Goal: Task Accomplishment & Management: Contribute content

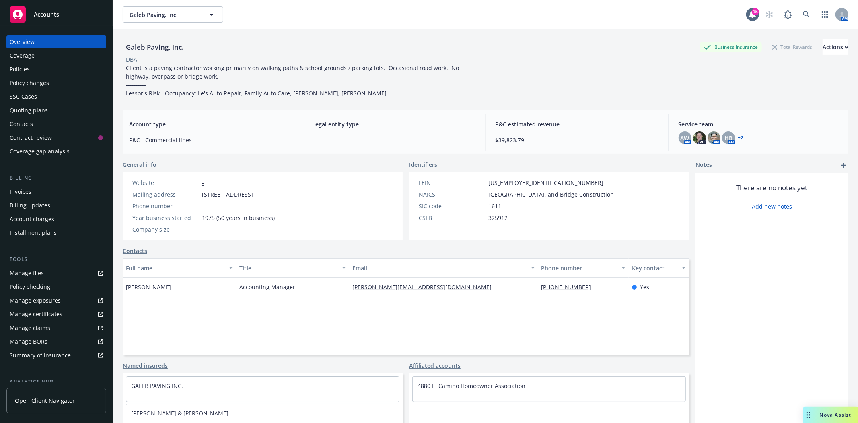
click at [45, 17] on span "Accounts" at bounding box center [46, 14] width 25 height 6
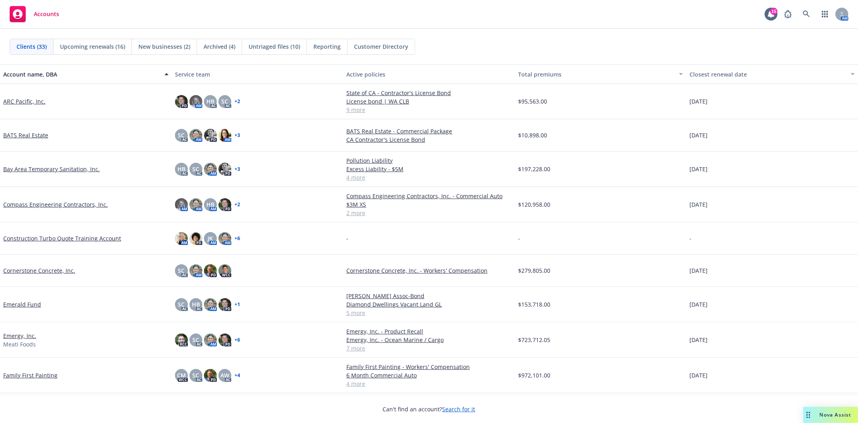
scroll to position [89, 0]
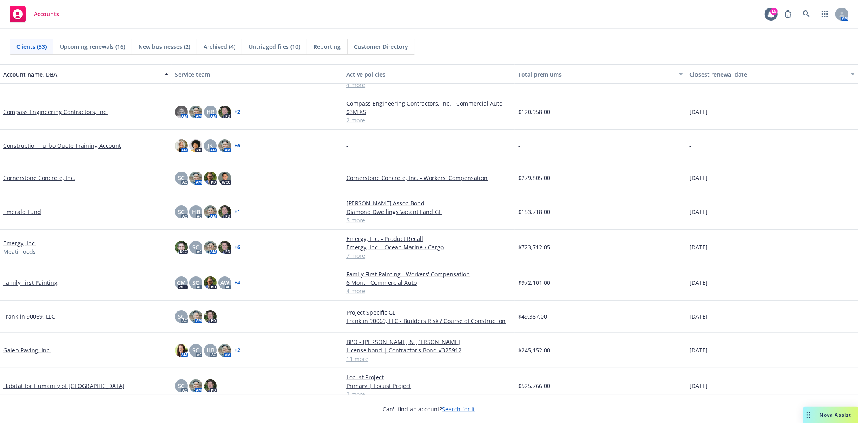
click at [33, 281] on link "Family First Painting" at bounding box center [30, 282] width 54 height 8
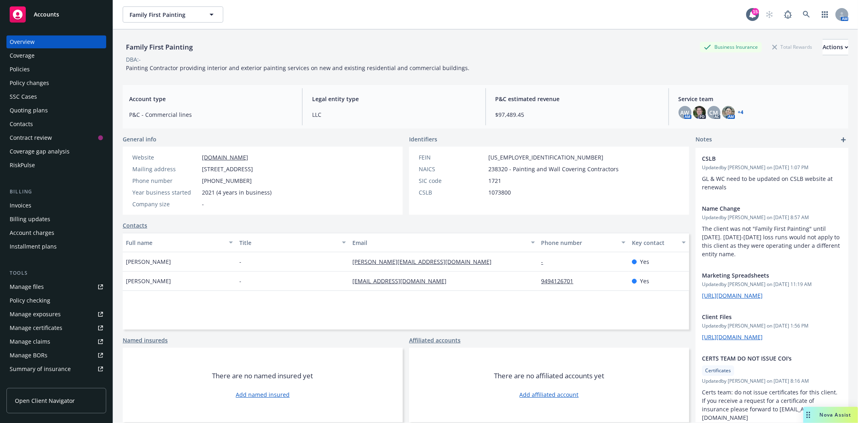
click at [31, 65] on div "Policies" at bounding box center [56, 69] width 93 height 13
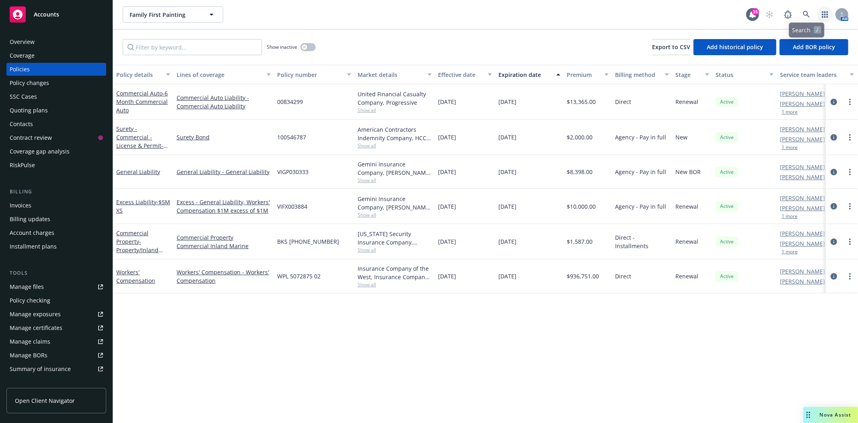
click at [827, 14] on icon "button" at bounding box center [825, 14] width 6 height 6
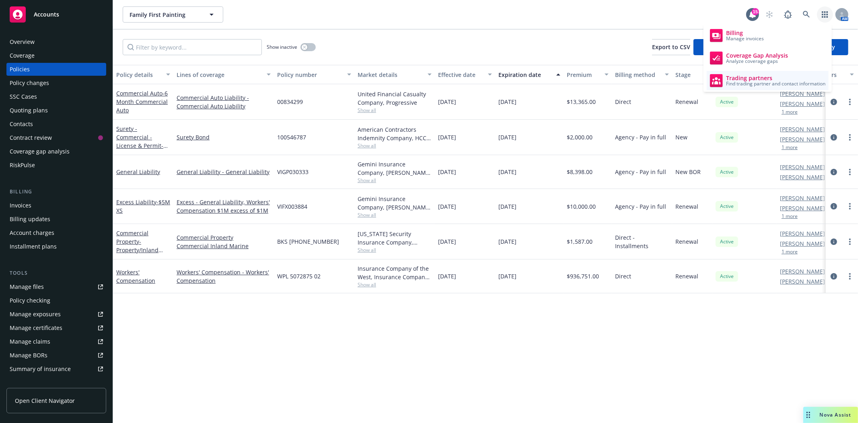
click at [758, 78] on span "Trading partners" at bounding box center [775, 78] width 99 height 6
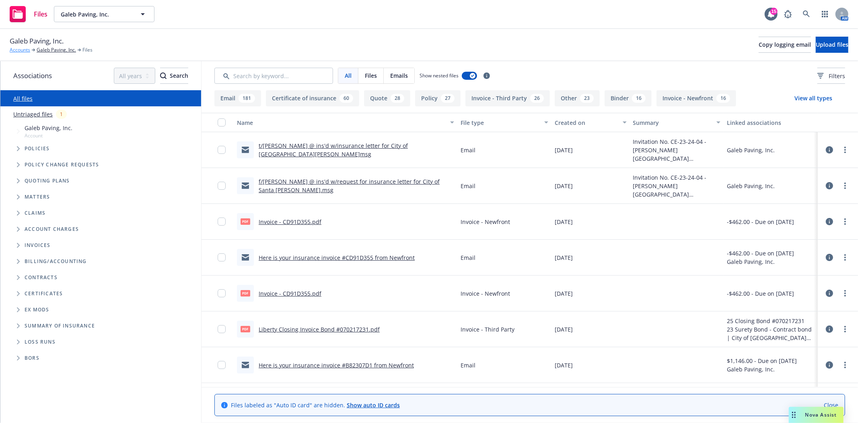
click at [12, 49] on link "Accounts" at bounding box center [20, 49] width 21 height 7
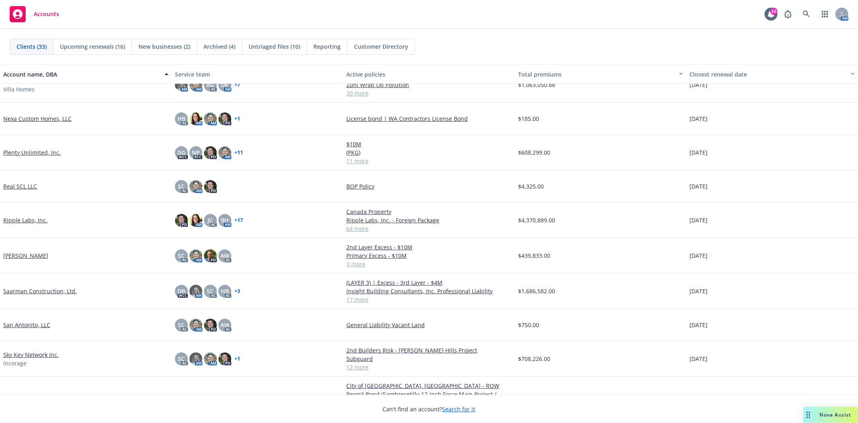
scroll to position [576, 0]
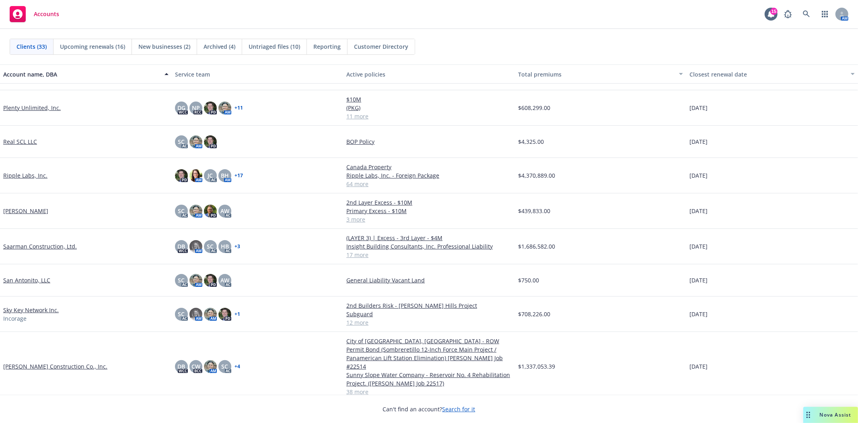
click at [36, 362] on link "[PERSON_NAME] Construction Co., Inc." at bounding box center [55, 366] width 104 height 8
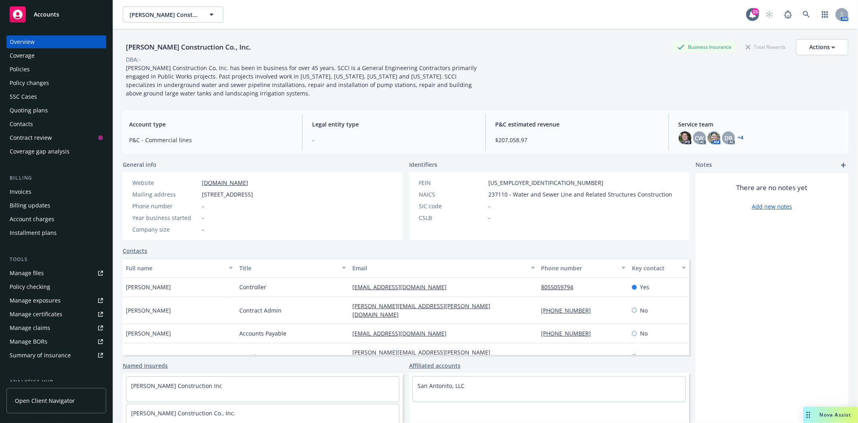
click at [47, 68] on div "Policies" at bounding box center [56, 69] width 93 height 13
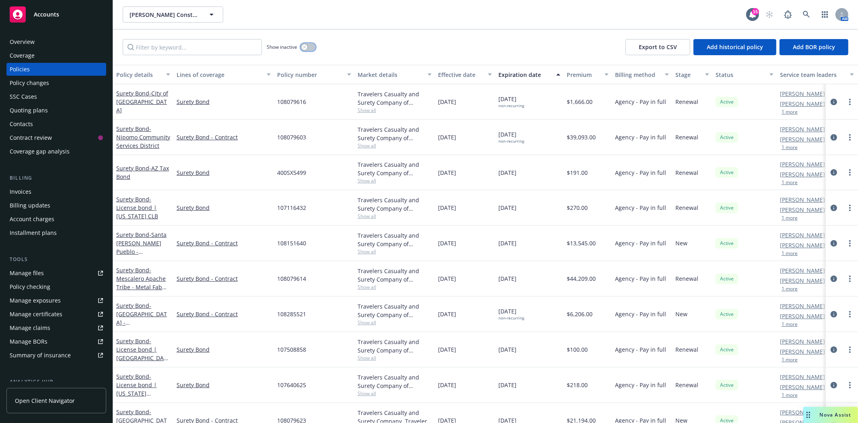
click at [304, 47] on icon "button" at bounding box center [304, 46] width 3 height 3
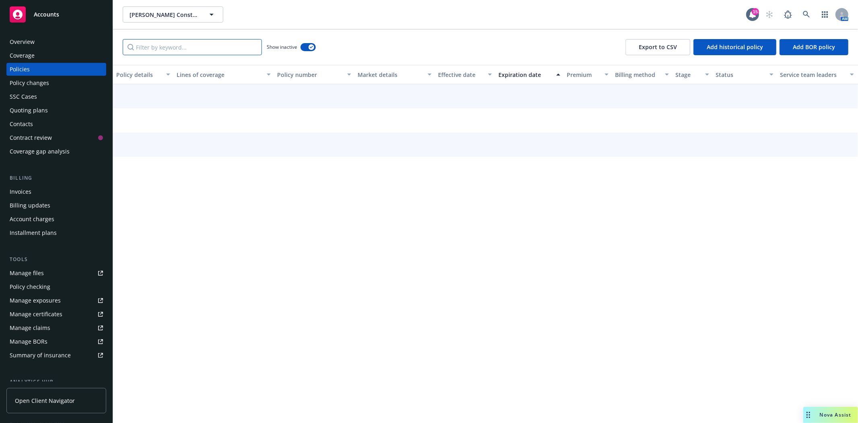
click at [238, 50] on input "Filter by keyword..." at bounding box center [192, 47] width 139 height 16
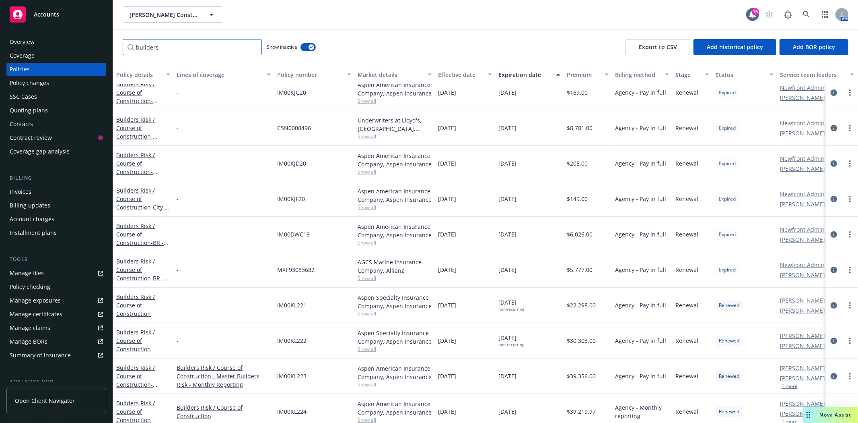
scroll to position [89, 0]
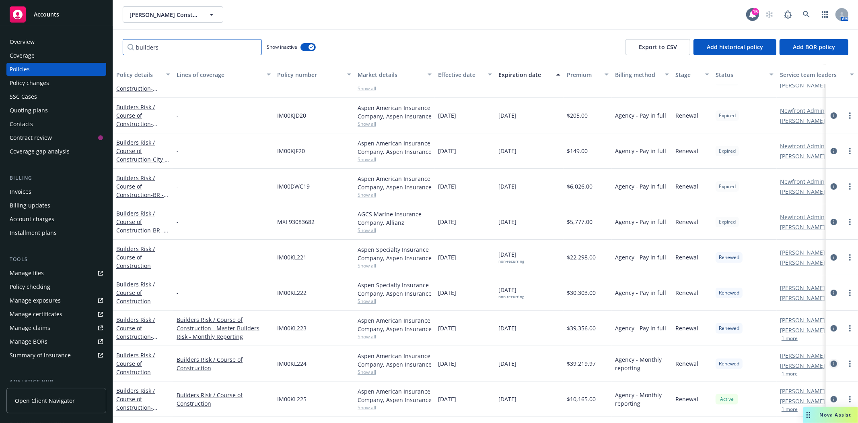
type input "builders"
click at [831, 363] on icon "circleInformation" at bounding box center [834, 363] width 6 height 6
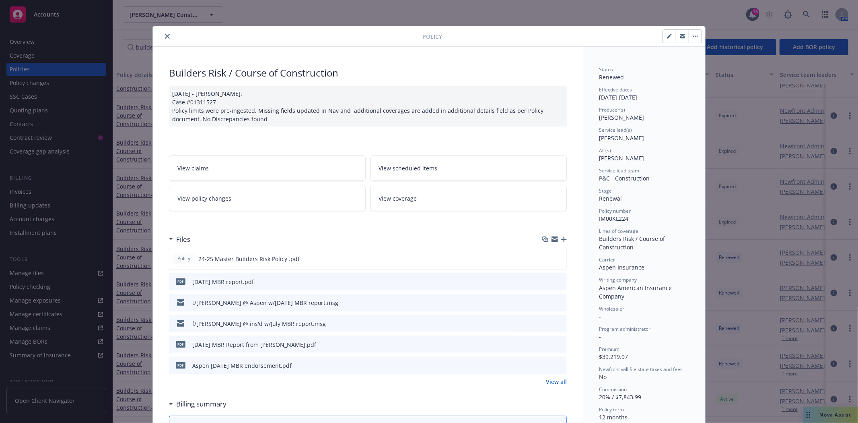
click at [561, 239] on icon "button" at bounding box center [564, 239] width 6 height 6
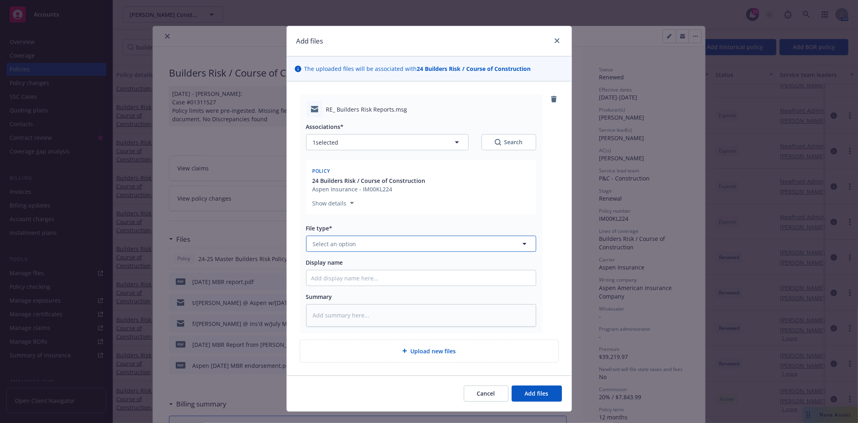
click at [371, 249] on button "Select an option" at bounding box center [421, 243] width 230 height 16
type input "email"
click at [352, 262] on div "Email" at bounding box center [421, 266] width 220 height 12
click at [345, 283] on input "Display name" at bounding box center [421, 277] width 229 height 15
type textarea "x"
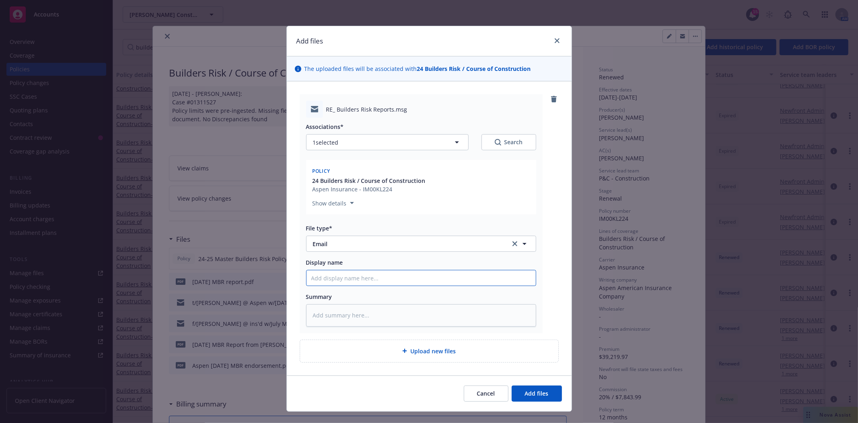
type input "f"
type textarea "x"
type input "f/"
type textarea "x"
type input "f/L"
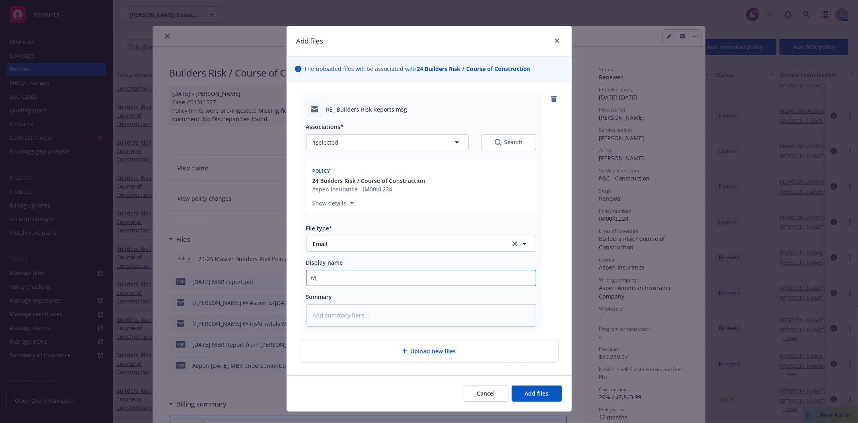
type textarea "x"
type input "f/La"
type textarea "x"
type input "f/[PERSON_NAME]"
type textarea "x"
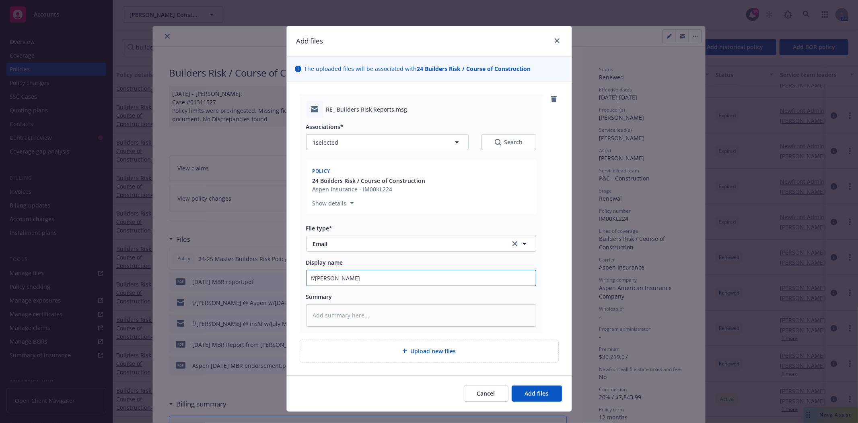
type input "f/Laur"
type textarea "x"
type input "f/[PERSON_NAME]"
type textarea "x"
type input "f/[PERSON_NAME]"
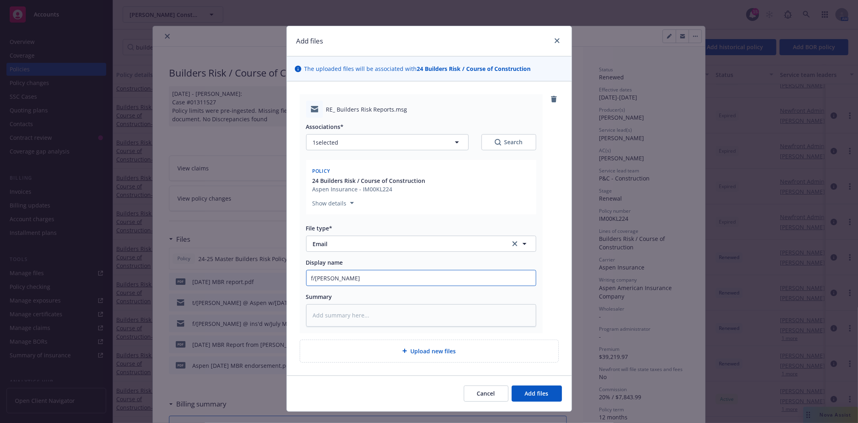
type textarea "x"
type input "f/[PERSON_NAME] @"
type textarea "x"
type input "f/[PERSON_NAME] @"
type textarea "x"
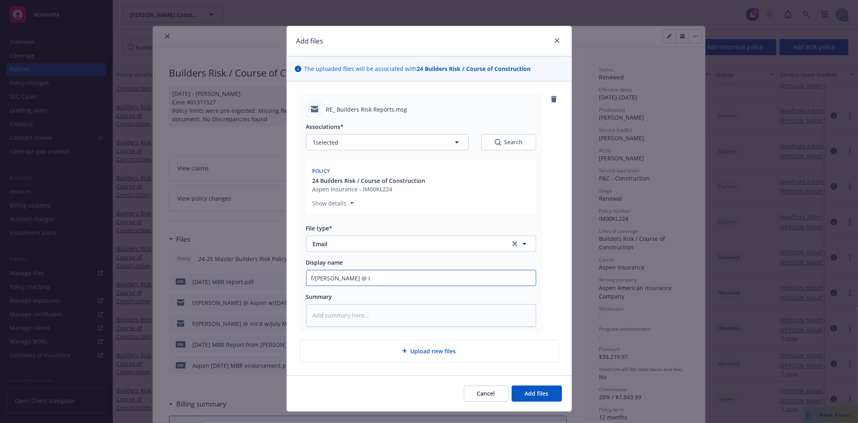
type input "f/[PERSON_NAME] @ is"
type textarea "x"
type input "f/[PERSON_NAME] @ isn"
type textarea "x"
type input "f/[PERSON_NAME] @ is"
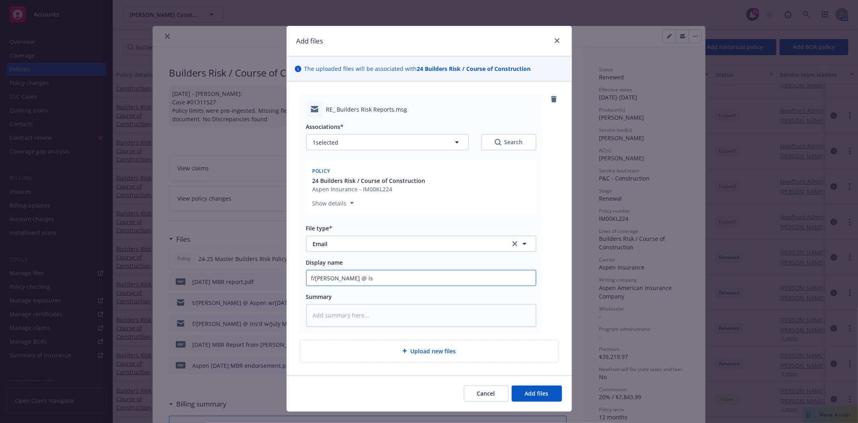
type textarea "x"
type input "f/[PERSON_NAME] @ i"
type textarea "x"
type input "f/[PERSON_NAME] @ in"
type textarea "x"
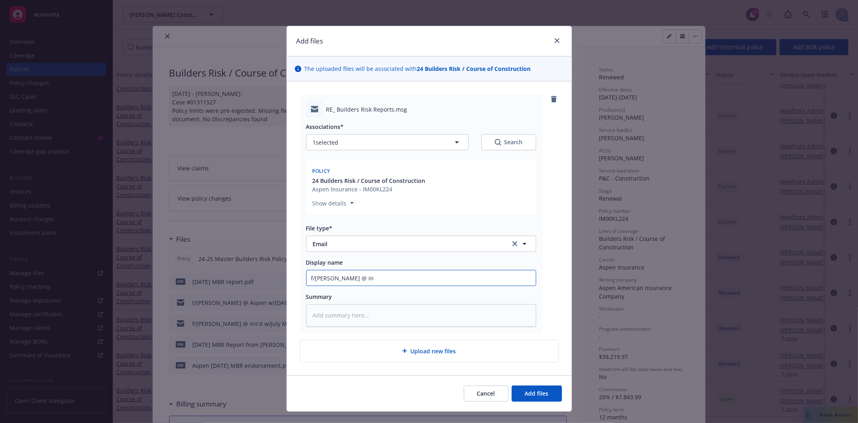
type input "f/[PERSON_NAME] @ in'"
type textarea "x"
type input "f/[PERSON_NAME] @ in's"
type textarea "x"
type input "f/[PERSON_NAME] @ in'sd"
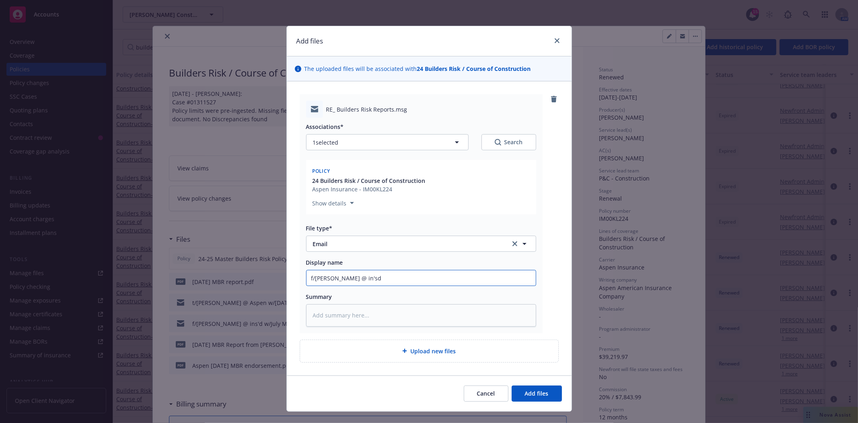
type textarea "x"
type input "f/[PERSON_NAME] @ in'sd"
type textarea "x"
type input "f/[PERSON_NAME] @ in'sd"
type textarea "x"
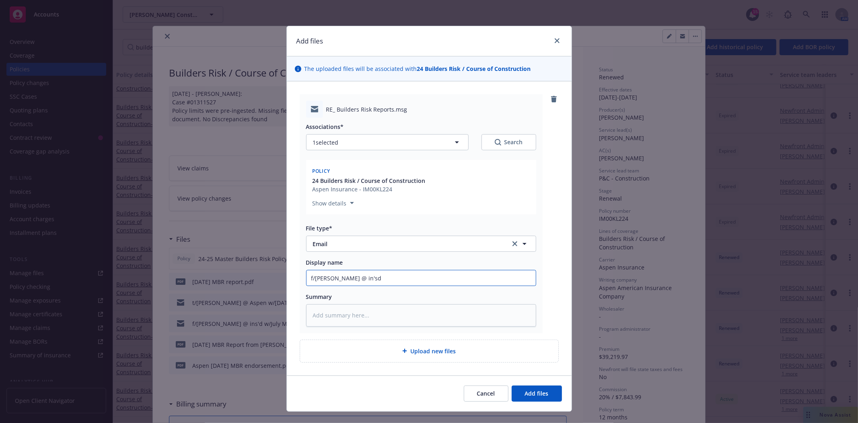
type input "f/[PERSON_NAME] @ in's"
type textarea "x"
type input "f/[PERSON_NAME] @ in'"
type textarea "x"
type input "f/[PERSON_NAME] @ in"
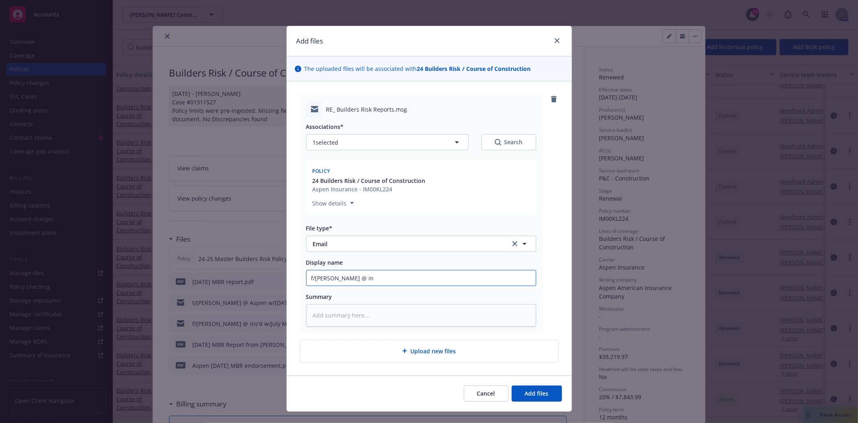
type textarea "x"
type input "f/[PERSON_NAME] @ ind"
type textarea "x"
type input "f/[PERSON_NAME] @ ind'"
type textarea "x"
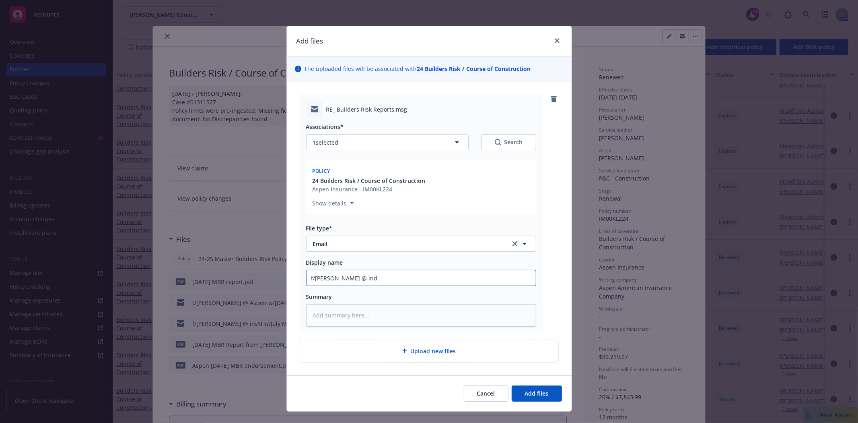
type input "f/[PERSON_NAME] @ ind"
type textarea "x"
type input "f/[PERSON_NAME] @ in"
type textarea "x"
type input "f/[PERSON_NAME] @ ins"
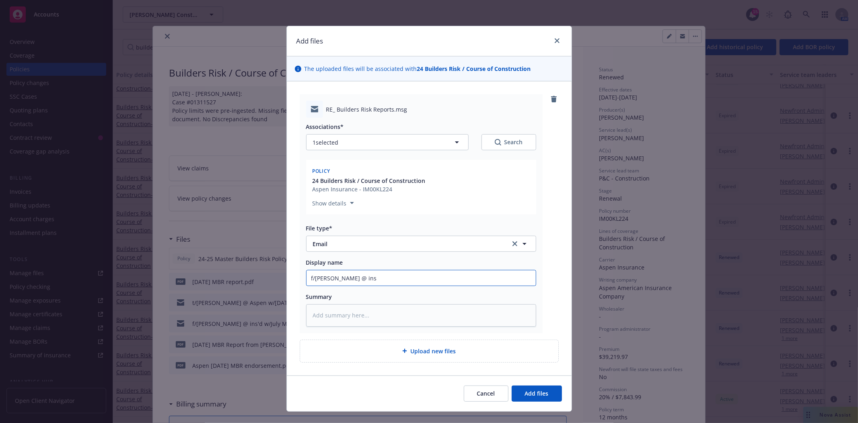
type textarea "x"
type input "f/[PERSON_NAME] @ ins'"
type textarea "x"
type input "f/[PERSON_NAME] @ ins'd"
type textarea "x"
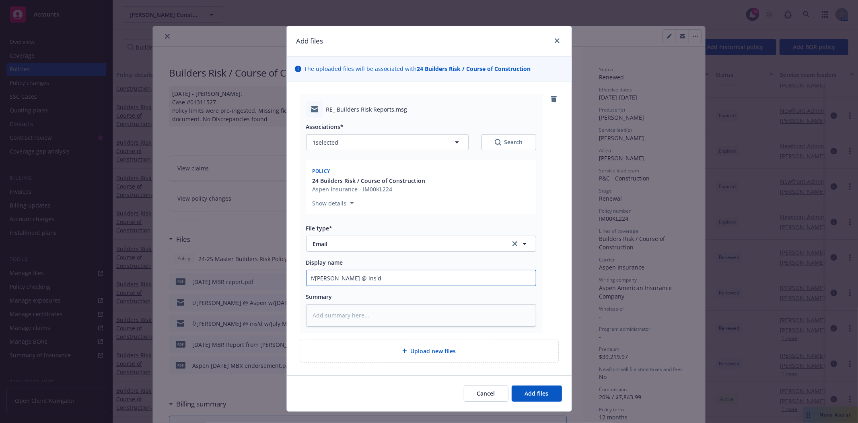
type input "f/[PERSON_NAME] @ ins'd"
type textarea "x"
type input "f/[PERSON_NAME] @ ins'd w"
type textarea "x"
type input "f/[PERSON_NAME] @ ins'd w/"
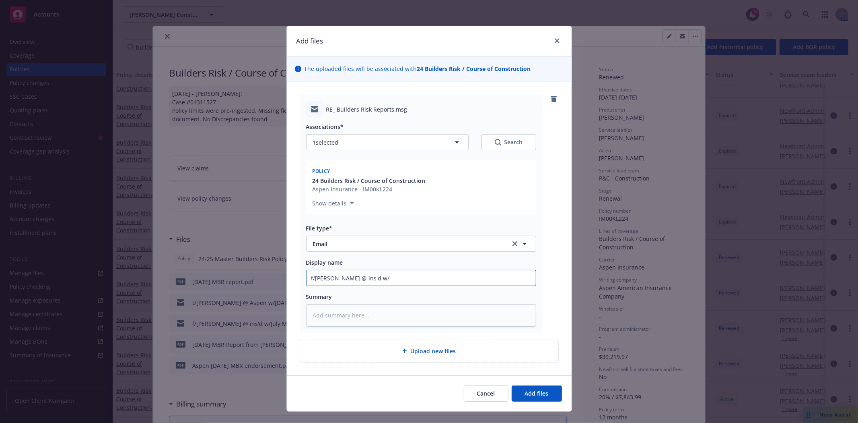
type textarea "x"
type input "f/[PERSON_NAME] @ ins'd w/A"
type textarea "x"
type input "f/[PERSON_NAME] @ ins'd w/Au"
type textarea "x"
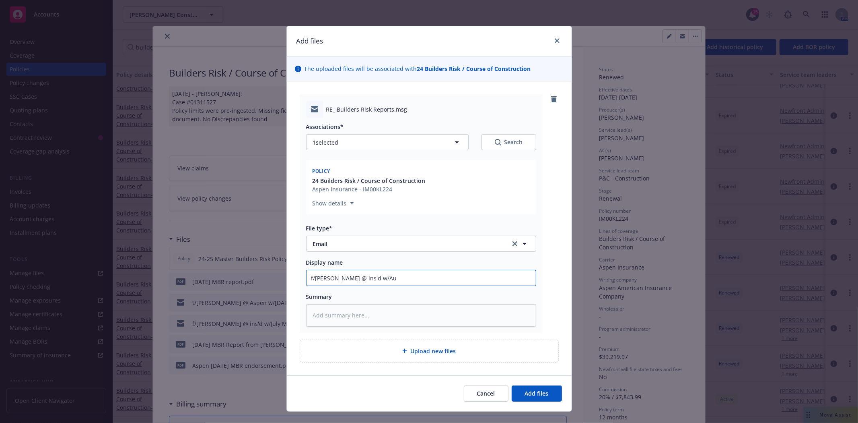
type input "f/[PERSON_NAME] @ ins'd w/Aug"
type textarea "x"
type input "f/[PERSON_NAME] @ ins'd w/Augu"
type textarea "x"
type input "f/[PERSON_NAME] @ ins'd w/Augus"
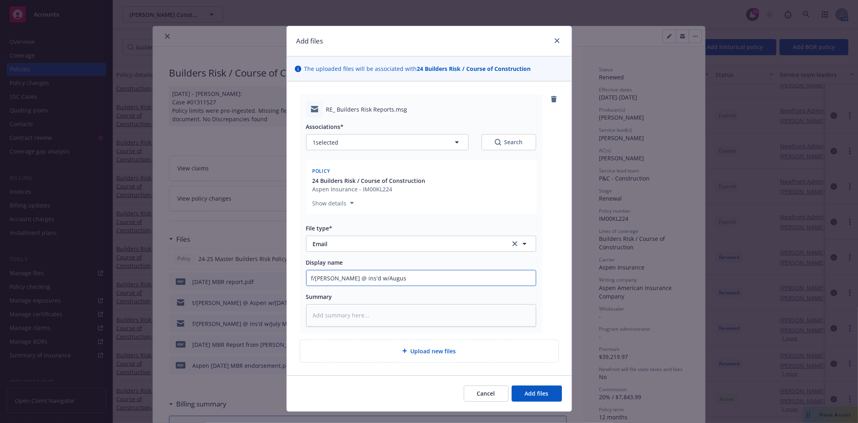
type textarea "x"
type input "f/[PERSON_NAME] @ ins'd w/August"
type textarea "x"
type input "f/[PERSON_NAME] @ ins'd w/August"
type textarea "x"
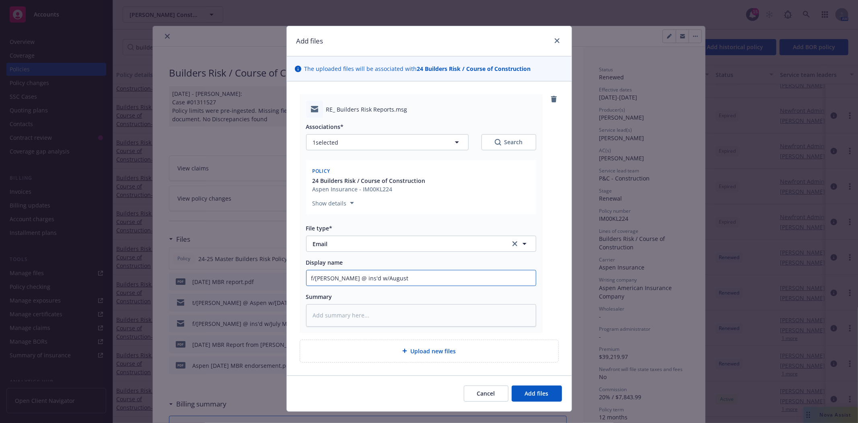
type input "f/[PERSON_NAME] @ ins'd w/[DATE]"
type textarea "x"
type input "f/[PERSON_NAME] @ ins'd w/[DATE]"
type textarea "x"
type input "f/[PERSON_NAME] @ ins'd w/August 202"
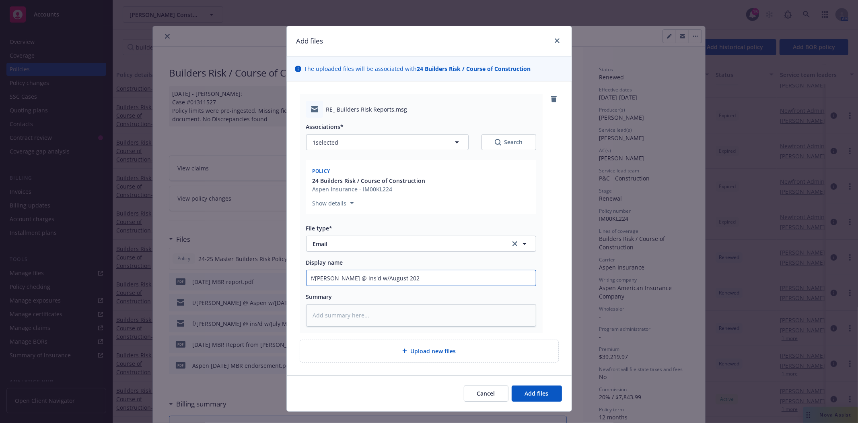
type textarea "x"
type input "f/[PERSON_NAME] @ ins'd w/[DATE]"
type textarea "x"
type input "f/[PERSON_NAME] @ ins'd w/[DATE]"
type textarea "x"
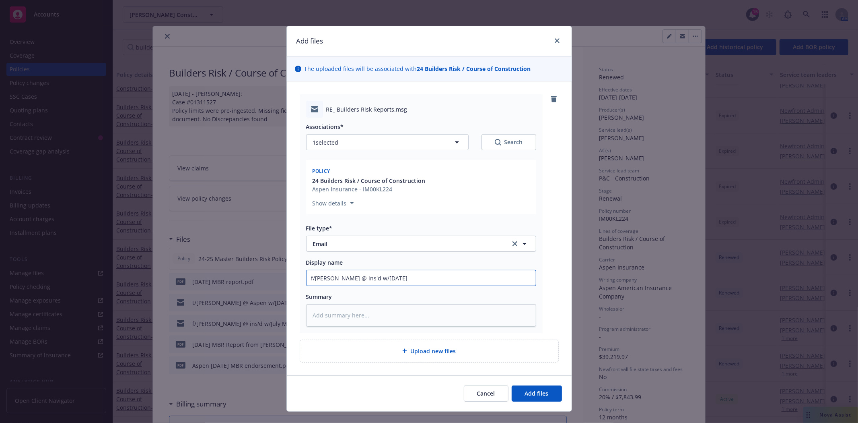
type input "f/[PERSON_NAME] @ ins'd w/[DATE] M"
type textarea "x"
type input "f/[PERSON_NAME] @ ins'd w/[DATE] MB"
type textarea "x"
type input "f/[PERSON_NAME] @ ins'd w/[DATE] MBR"
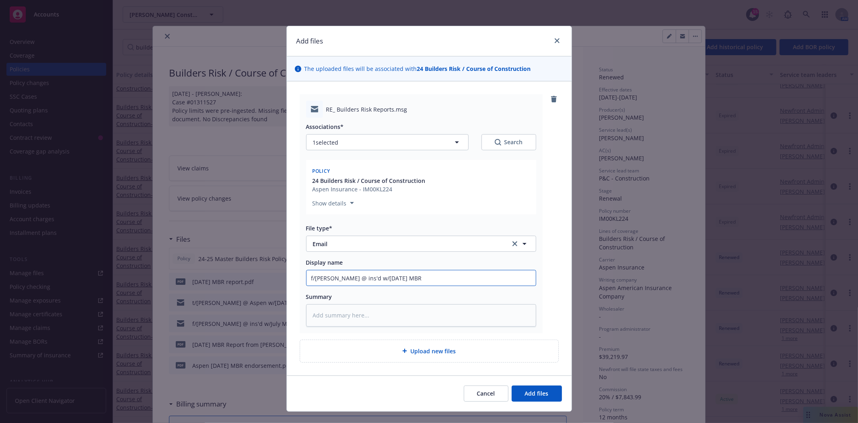
type textarea "x"
type input "f/[PERSON_NAME] @ ins'd w/[DATE] MBR"
type textarea "x"
type input "f/[PERSON_NAME] @ ins'd w/[DATE] MBR r"
type textarea "x"
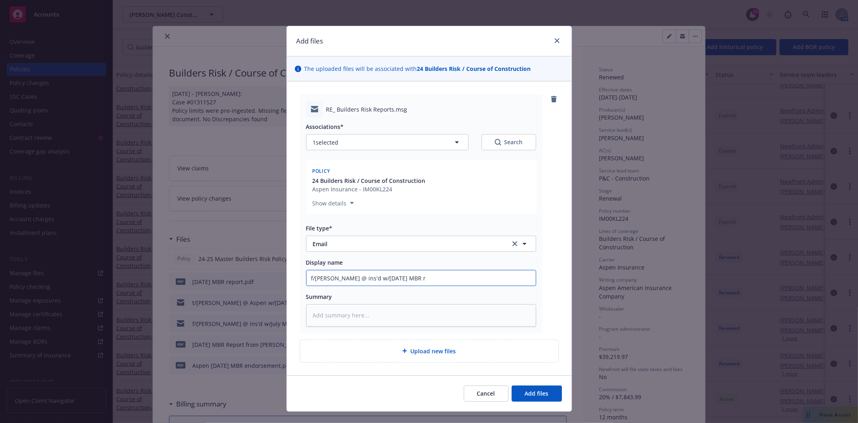
type input "f/[PERSON_NAME] @ ins'd w/[DATE] MBR re"
type textarea "x"
type input "f/[PERSON_NAME] @ ins'd w/[DATE] MBR repo"
type textarea "x"
type input "f/[PERSON_NAME] @ ins'd w/[DATE] MBR repor"
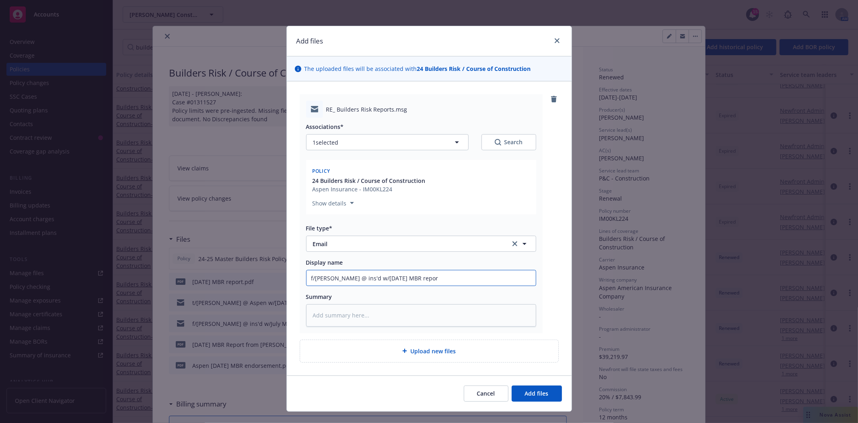
type textarea "x"
type input "f/[PERSON_NAME] @ ins'd w/[DATE] MBR report"
type textarea "x"
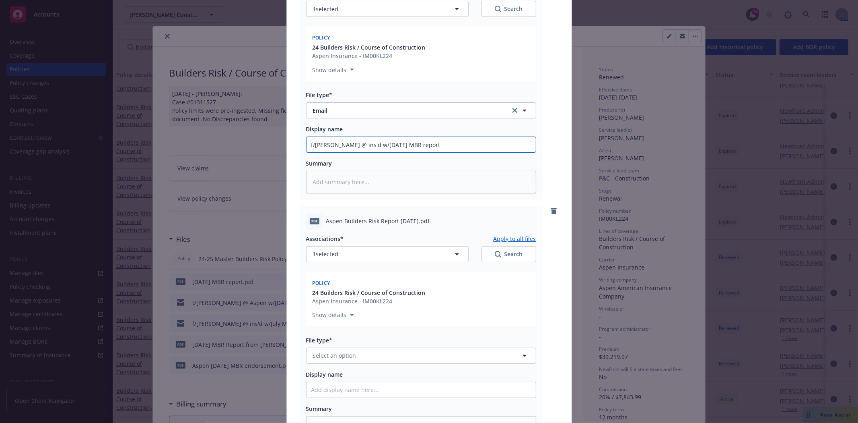
scroll to position [134, 0]
click at [345, 357] on span "Select an option" at bounding box center [334, 354] width 43 height 8
type input "repor"
click at [333, 413] on div "Exposure Report" at bounding box center [421, 418] width 229 height 21
drag, startPoint x: 357, startPoint y: 142, endPoint x: 423, endPoint y: 143, distance: 66.0
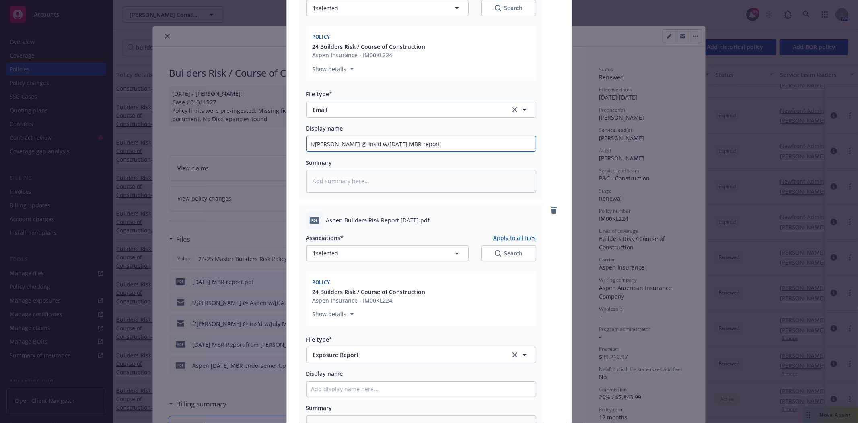
click at [423, 143] on input "f/[PERSON_NAME] @ ins'd w/[DATE] MBR report" at bounding box center [421, 143] width 229 height 15
click at [374, 388] on input "Display name" at bounding box center [421, 388] width 229 height 15
paste input "[DATE] MBR report"
type textarea "x"
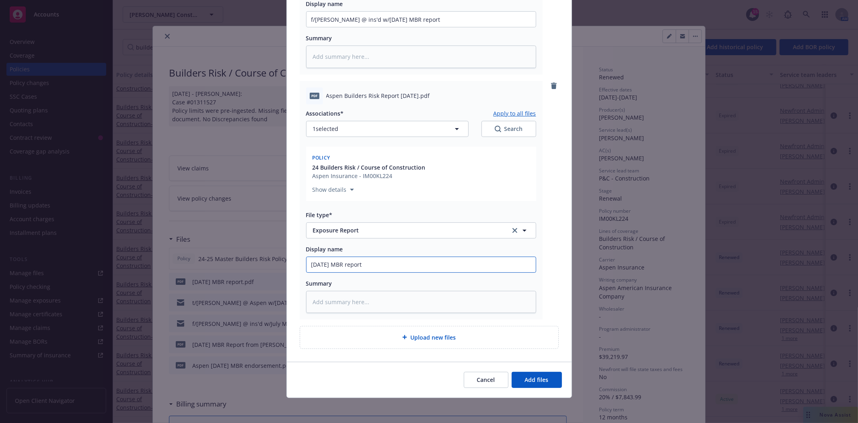
scroll to position [259, 0]
type input "[DATE] MBR report"
type textarea "x"
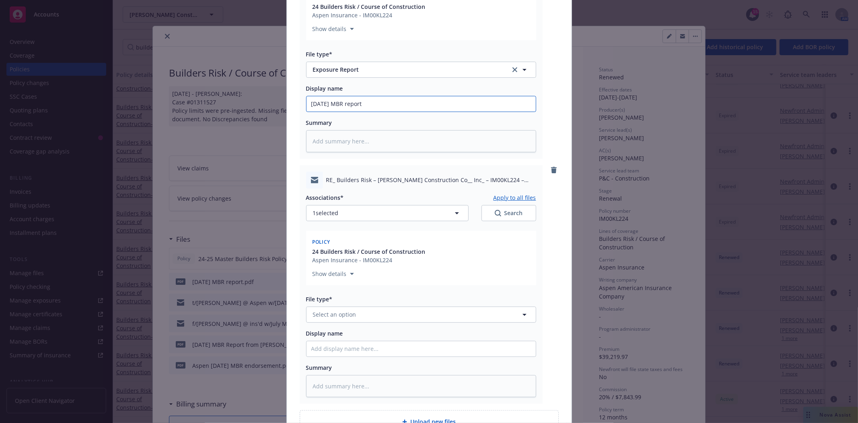
scroll to position [504, 0]
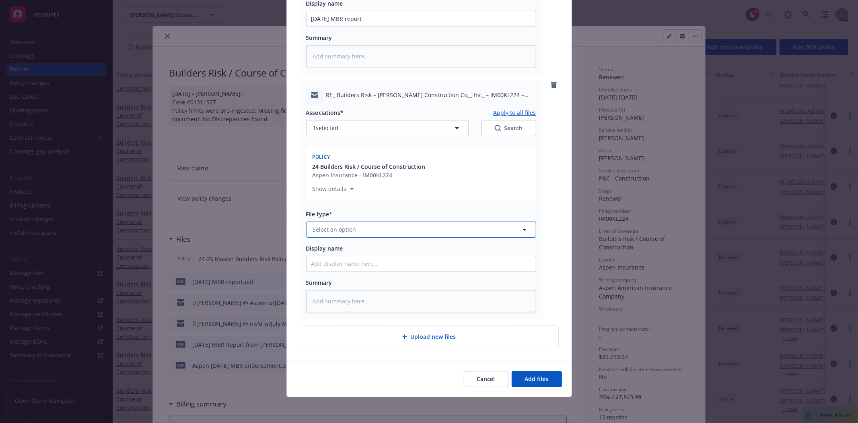
click at [377, 233] on button "Select an option" at bounding box center [421, 229] width 230 height 16
type input "email"
click at [365, 250] on div "Email" at bounding box center [421, 252] width 220 height 12
click at [356, 263] on input "Display name" at bounding box center [421, 263] width 229 height 15
type textarea "x"
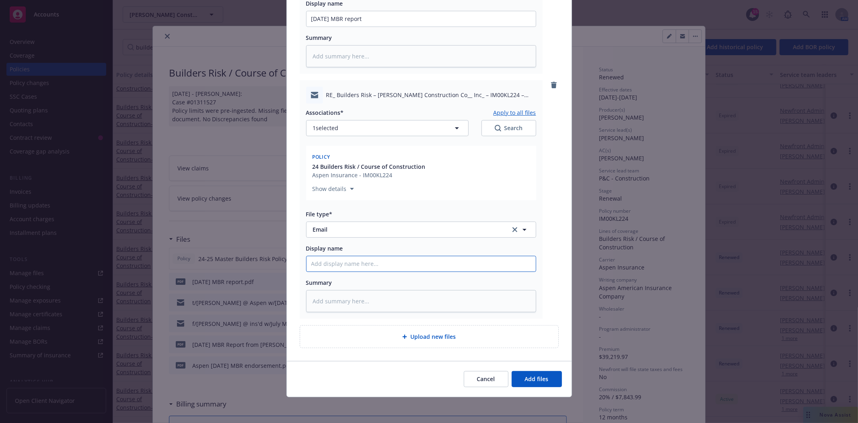
type input "t"
type textarea "x"
type input "t/"
type textarea "x"
type input "t/J"
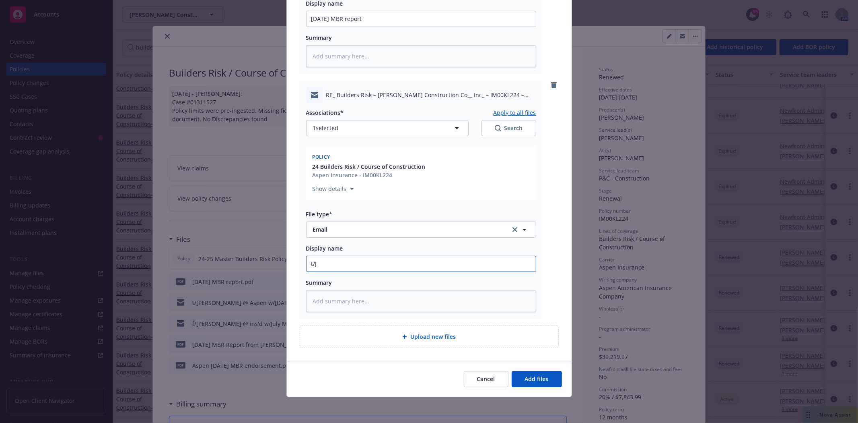
type textarea "x"
type input "t/[PERSON_NAME]"
type textarea "x"
type input "t/Jare"
type textarea "x"
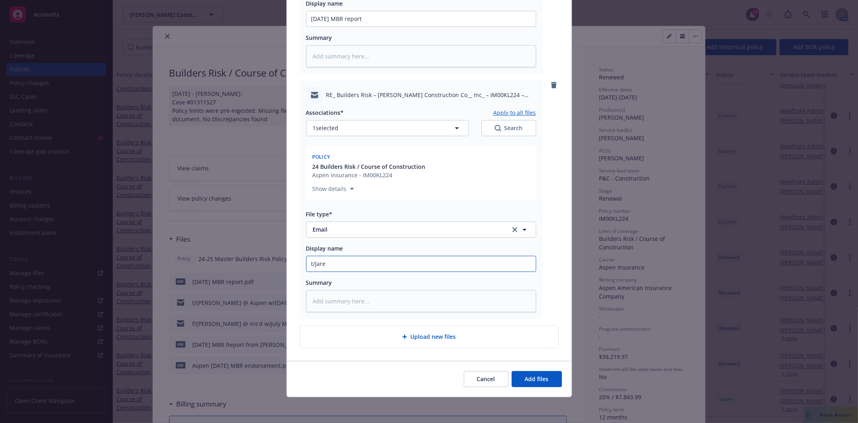
type input "t/[PERSON_NAME]"
type textarea "x"
type input "t/[PERSON_NAME]"
type textarea "x"
type input "t/[PERSON_NAME] @"
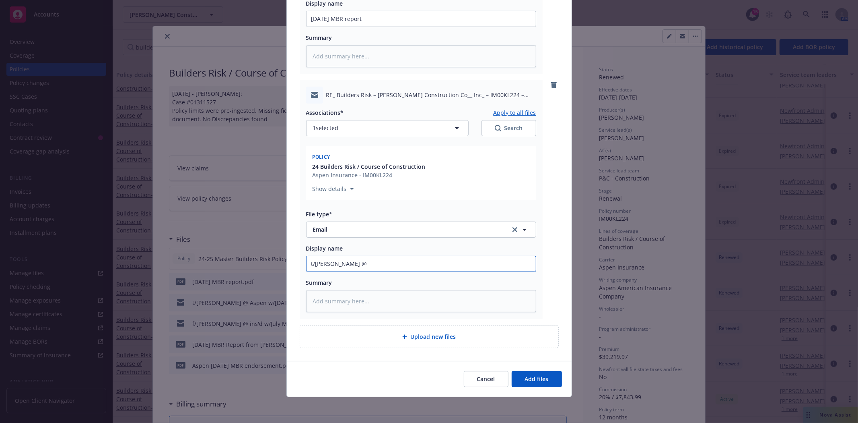
type textarea "x"
type input "t/[PERSON_NAME] @"
type textarea "x"
type input "t/[PERSON_NAME] @ A"
type textarea "x"
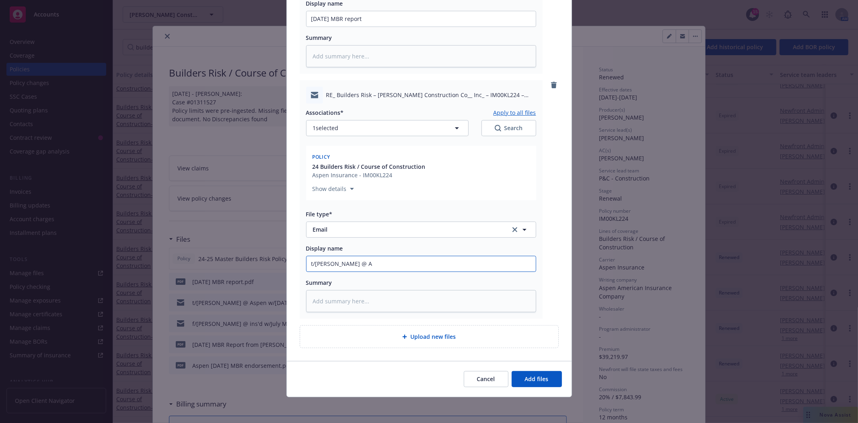
type input "t/[PERSON_NAME] @ As"
type textarea "x"
type input "t/[PERSON_NAME] @ Asp"
type textarea "x"
type input "t/[PERSON_NAME] @ Aspe"
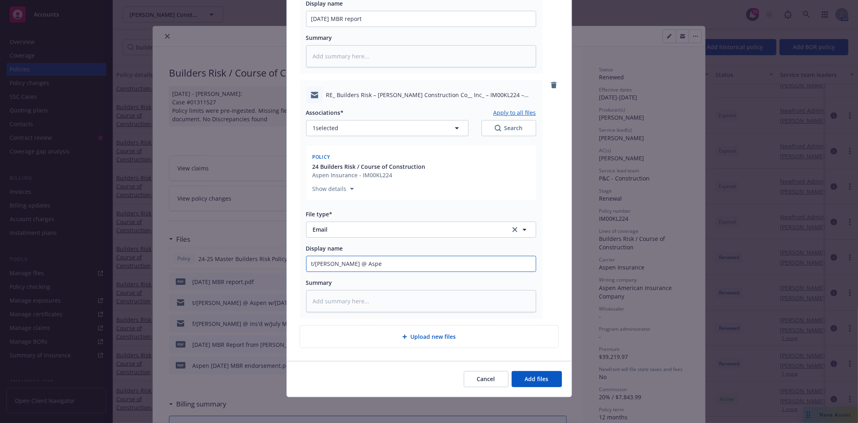
type textarea "x"
type input "t/[PERSON_NAME] @ Aspen"
type textarea "x"
type input "t/[PERSON_NAME] @ Aspen"
type textarea "x"
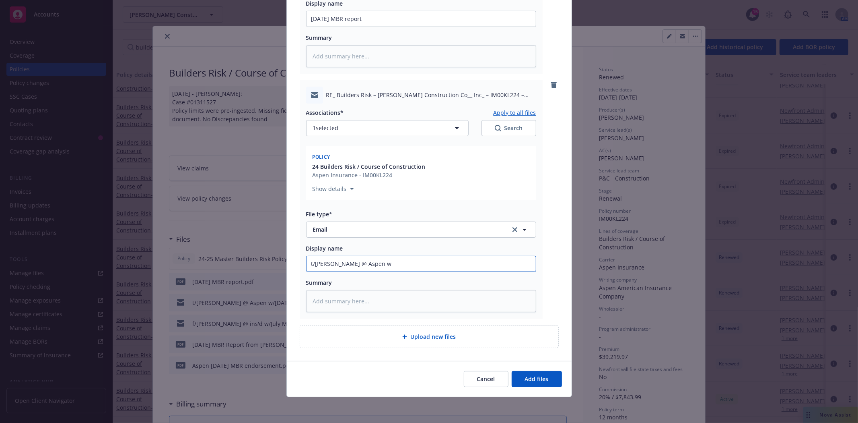
type input "t/[PERSON_NAME] @ Aspen w/"
paste input "[DATE] MBR report"
type textarea "x"
type input "t/[PERSON_NAME] @ Aspen w/[DATE] MBR report"
click at [545, 381] on button "Add files" at bounding box center [537, 379] width 50 height 16
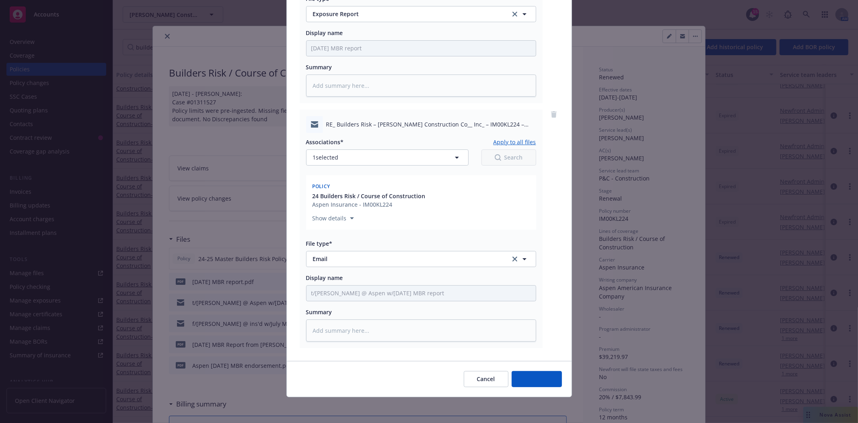
scroll to position [474, 0]
type textarea "x"
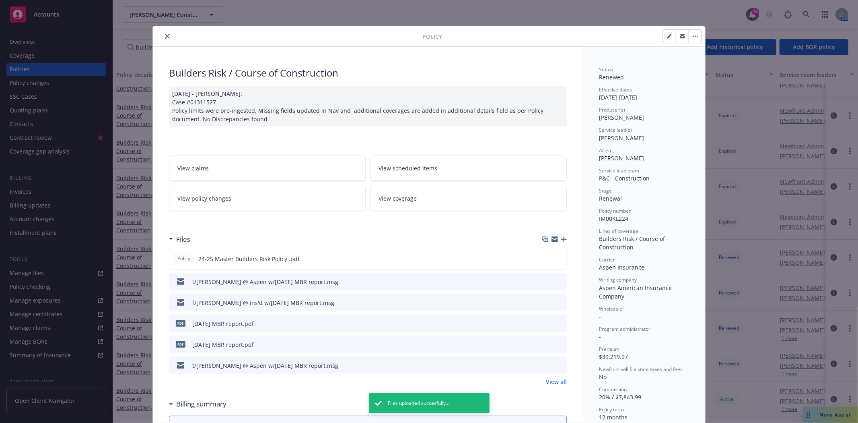
click at [166, 39] on button "close" at bounding box center [168, 36] width 10 height 10
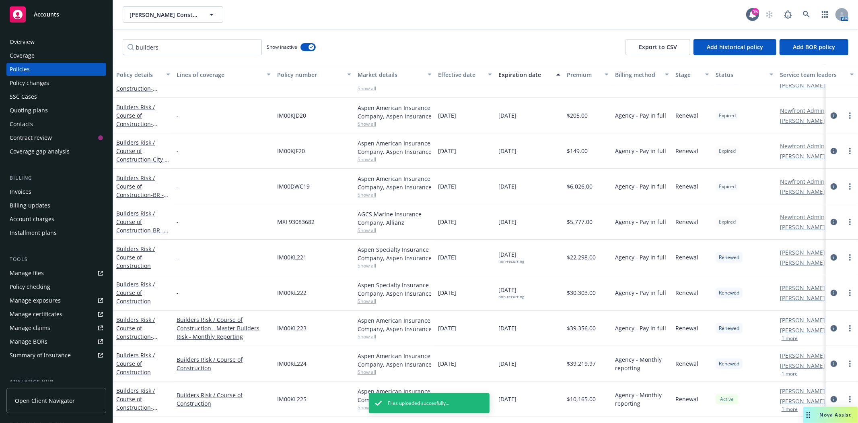
click at [47, 12] on span "Accounts" at bounding box center [46, 14] width 25 height 6
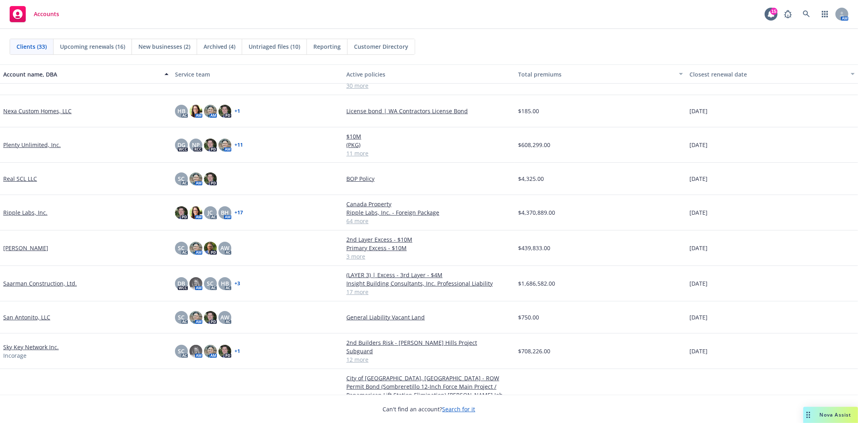
scroll to position [528, 0]
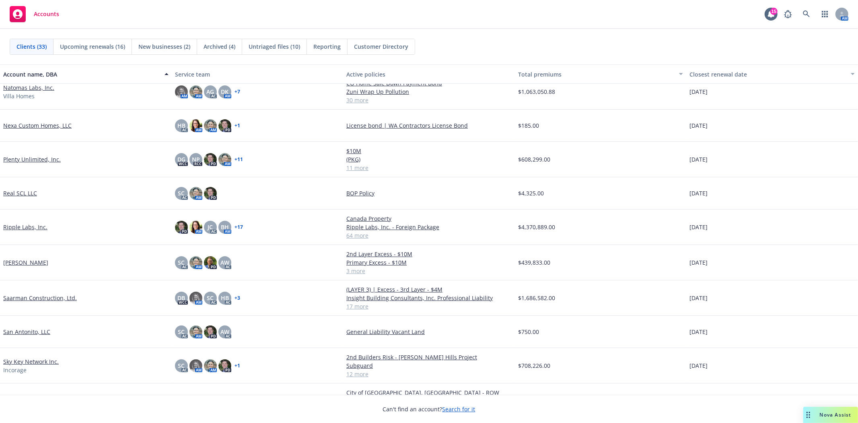
click at [24, 159] on link "Plenty Unlimited, Inc." at bounding box center [32, 159] width 58 height 8
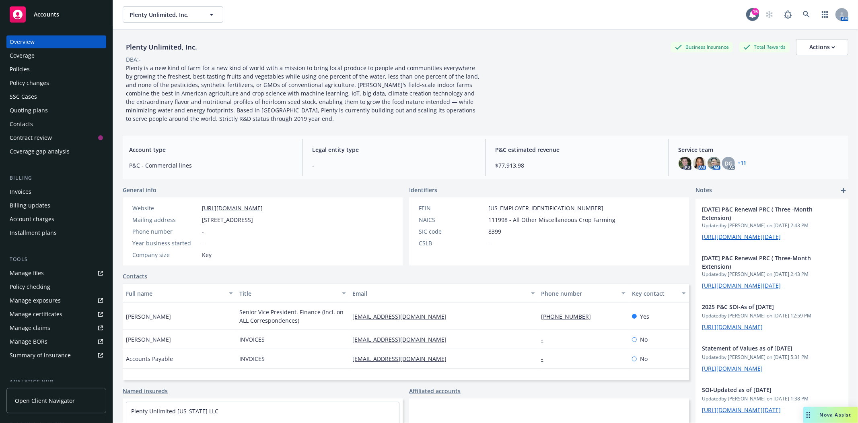
click at [21, 72] on div "Policies" at bounding box center [20, 69] width 20 height 13
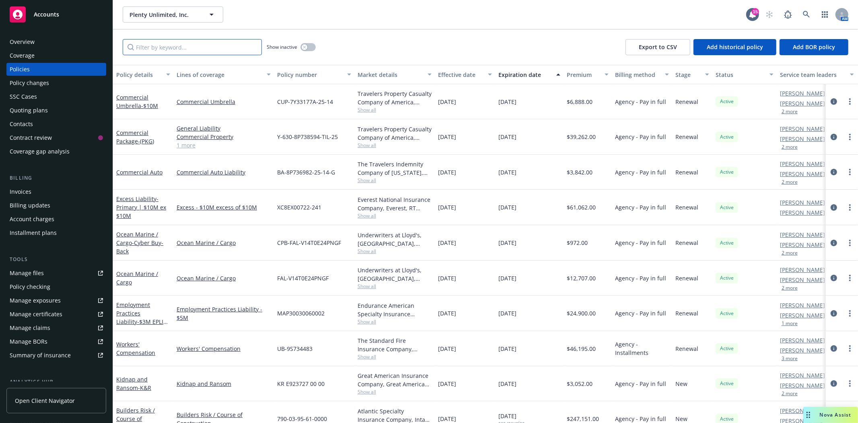
click at [188, 45] on input "Filter by keyword..." at bounding box center [192, 47] width 139 height 16
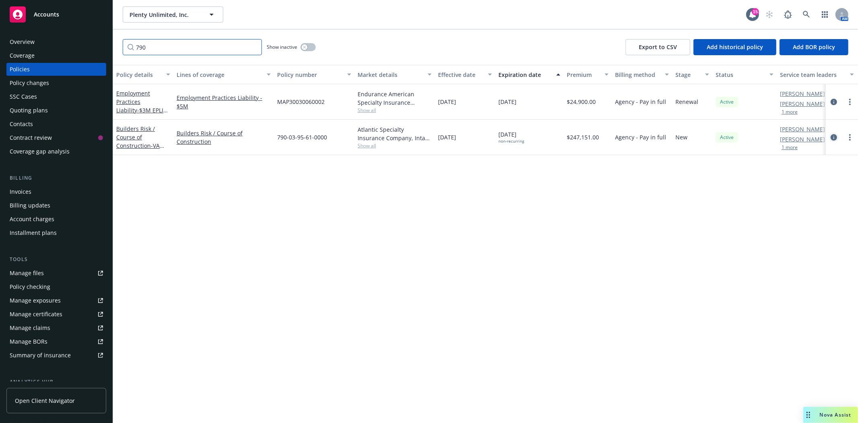
type input "790"
click at [834, 137] on icon "circleInformation" at bounding box center [834, 137] width 6 height 6
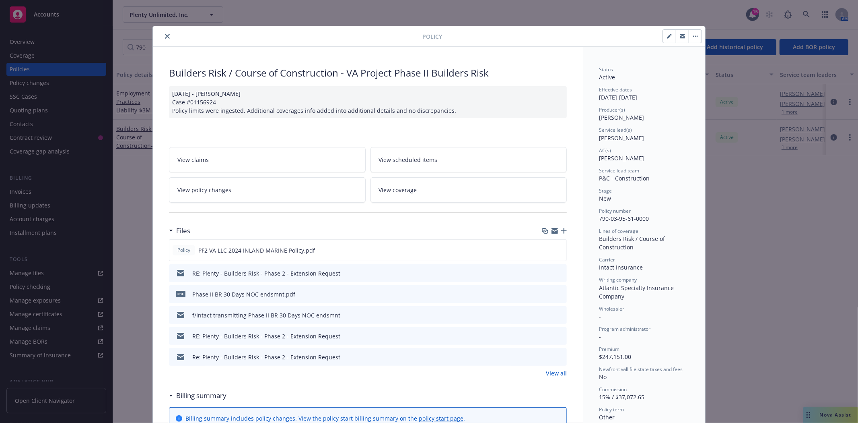
click at [561, 232] on icon "button" at bounding box center [564, 231] width 6 height 6
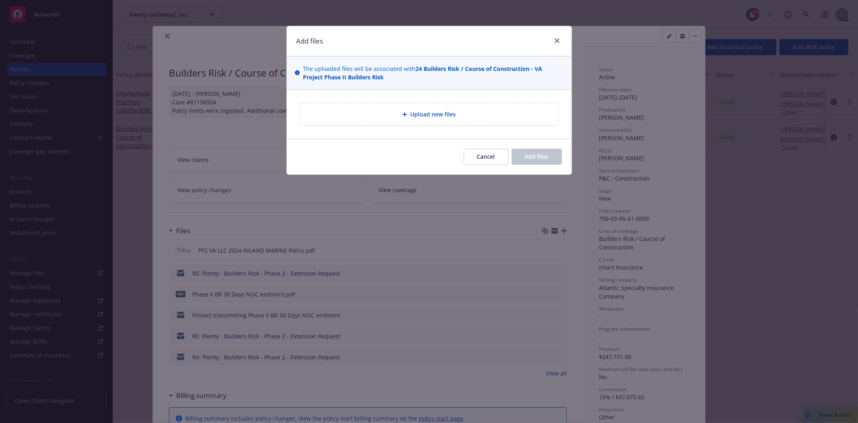
type textarea "x"
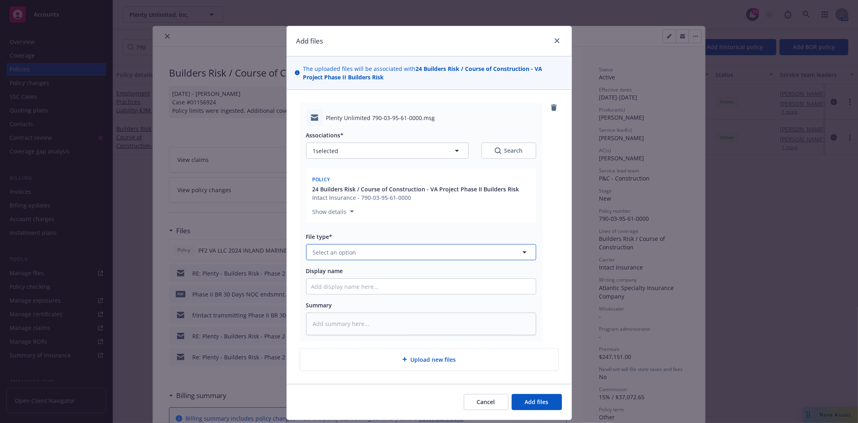
click at [382, 256] on button "Select an option" at bounding box center [421, 252] width 230 height 16
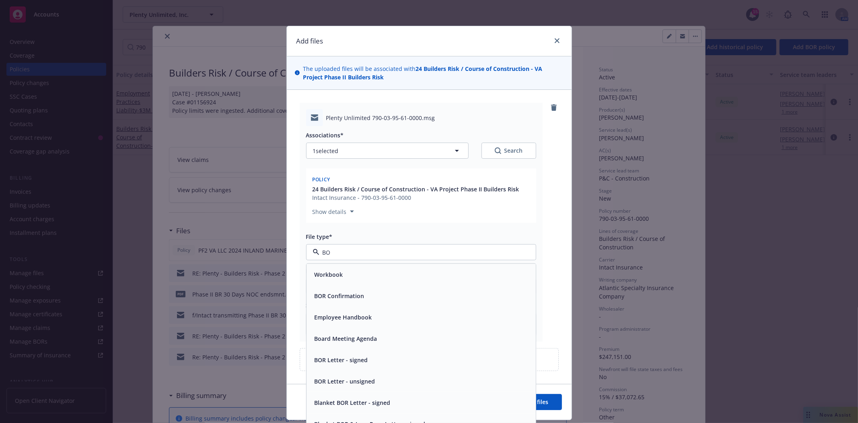
type input "BOR"
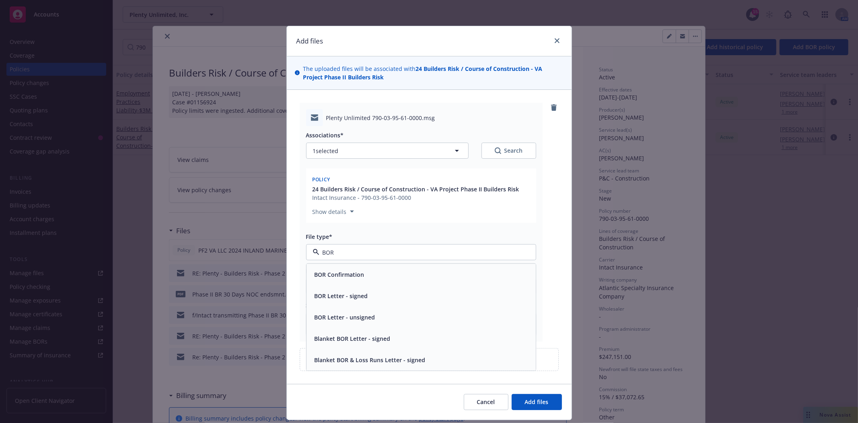
click at [355, 274] on span "BOR Confirmation" at bounding box center [340, 274] width 50 height 8
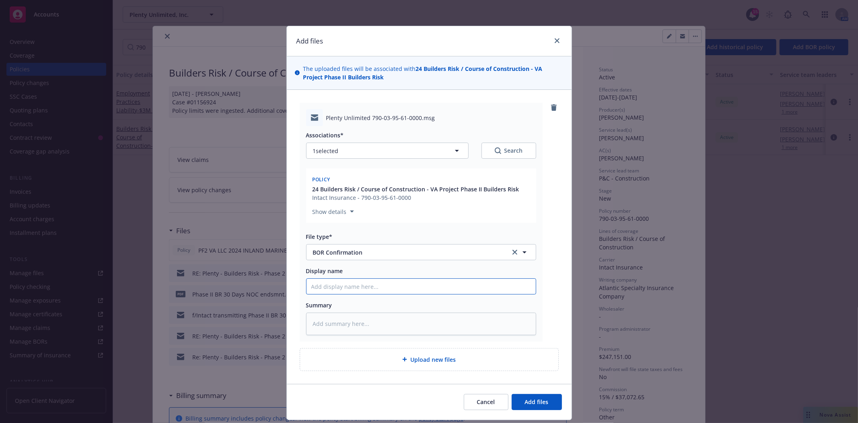
click at [349, 285] on input "Display name" at bounding box center [421, 285] width 229 height 15
type textarea "x"
type input "f"
type textarea "x"
type input "f/"
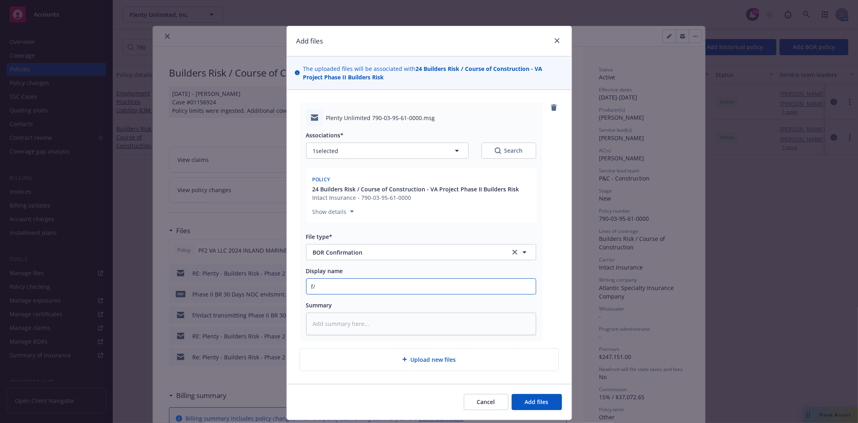
type textarea "x"
type input "f/C"
type textarea "x"
type input "f/Co"
type textarea "x"
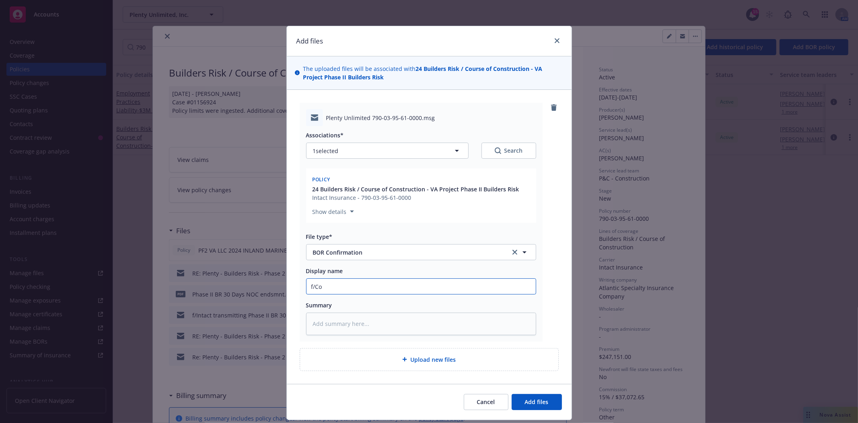
type input "f/Col"
type textarea "x"
type input "f/Coll"
type textarea "x"
type input "f/Colle"
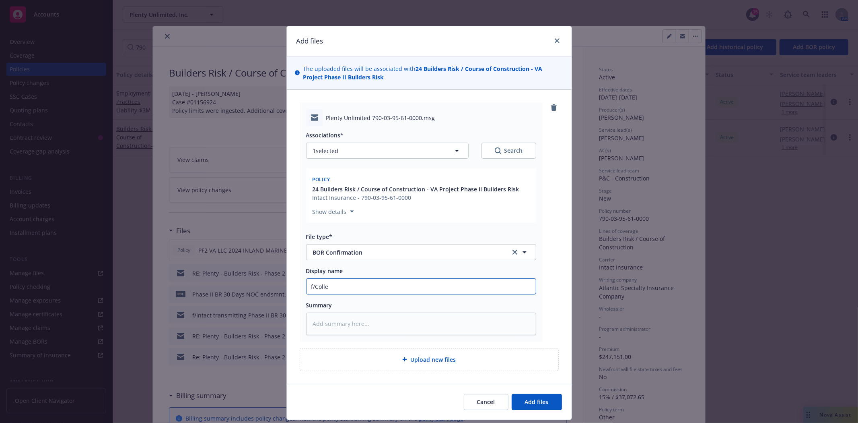
type textarea "x"
type input "f/Collee"
type textarea "x"
type input "f/[PERSON_NAME]"
type textarea "x"
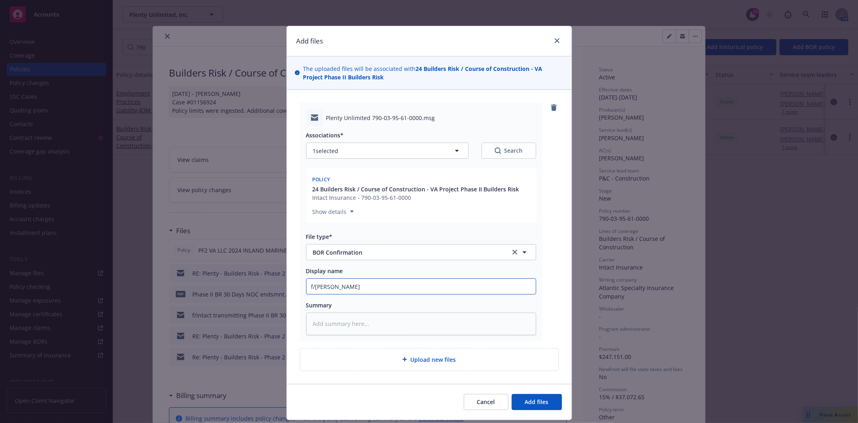
type input "f/[PERSON_NAME]"
type textarea "x"
type input "f/[PERSON_NAME] @"
type textarea "x"
type input "f/[PERSON_NAME] @"
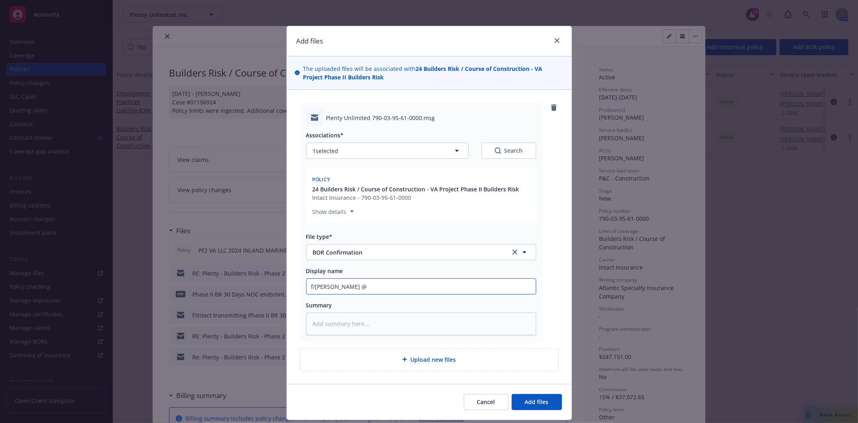
type textarea "x"
type input "f/[PERSON_NAME] @ I"
type textarea "x"
type input "f/[PERSON_NAME] @ In"
type textarea "x"
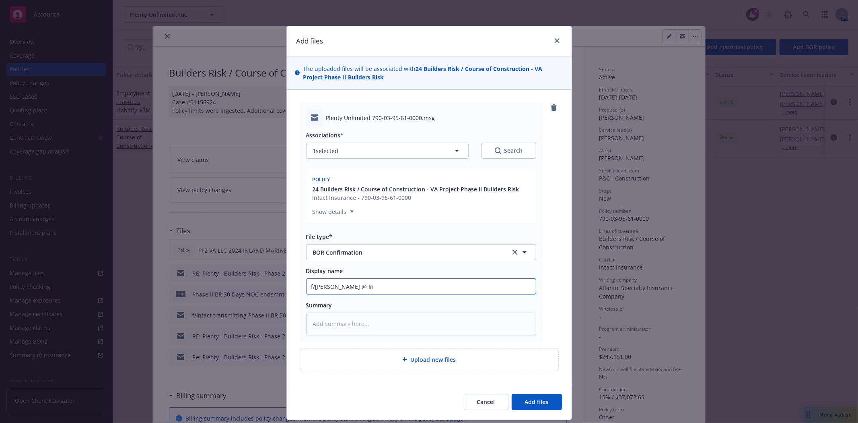
type input "f/[PERSON_NAME] @ Int"
type textarea "x"
type input "f/[PERSON_NAME] @ Inta"
type textarea "x"
type input "f/[PERSON_NAME] @ Intac"
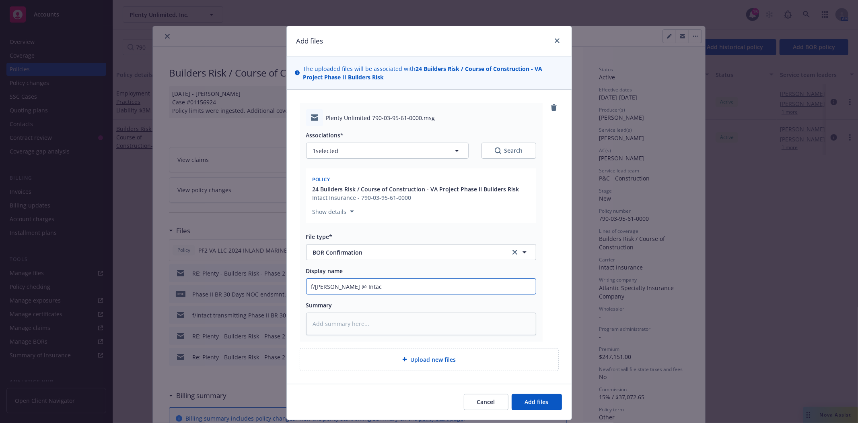
type textarea "x"
type input "f/[PERSON_NAME] @ Intact"
type textarea "x"
type input "f/[PERSON_NAME] @ Intact"
type textarea "x"
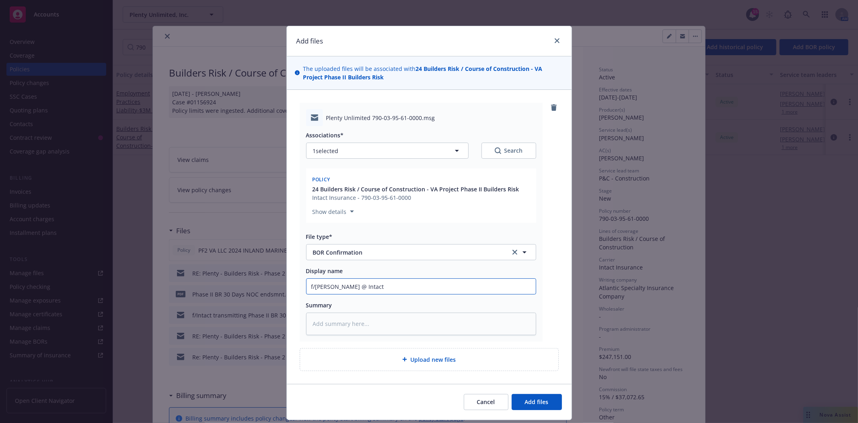
type input "f/[PERSON_NAME] @ Intact -"
type textarea "x"
type input "f/[PERSON_NAME] @ Intact -"
type textarea "x"
type input "f/[PERSON_NAME] @ Intact - B"
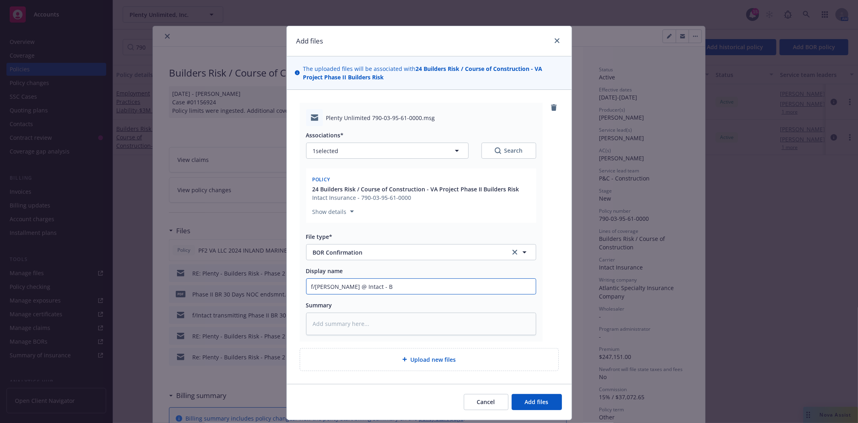
type textarea "x"
type input "f/[PERSON_NAME] @ Intact - BR"
click at [538, 404] on span "Add files" at bounding box center [537, 402] width 24 height 8
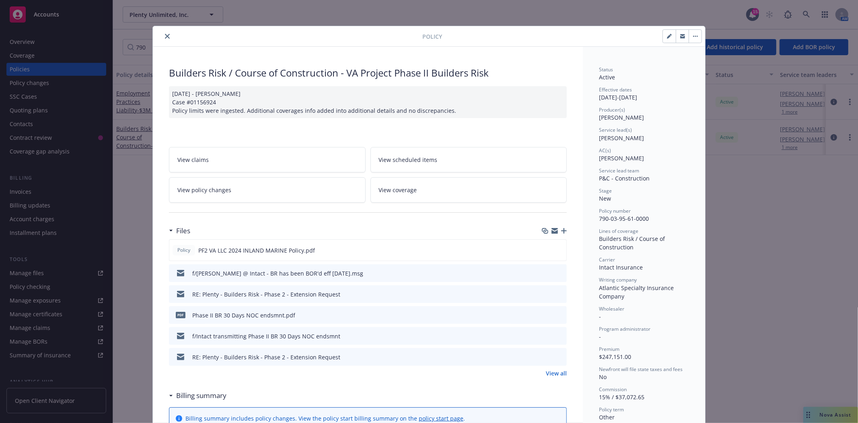
click at [165, 37] on icon "close" at bounding box center [167, 36] width 5 height 5
